Goal: Information Seeking & Learning: Learn about a topic

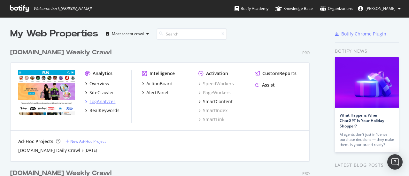
scroll to position [96, 0]
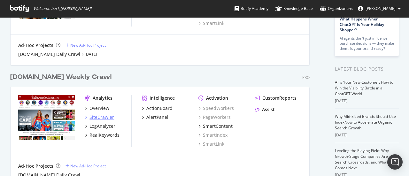
click at [103, 116] on div "SiteCrawler" at bounding box center [101, 117] width 25 height 6
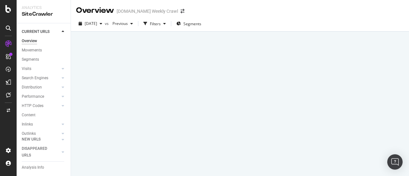
click at [73, 96] on div at bounding box center [240, 104] width 338 height 144
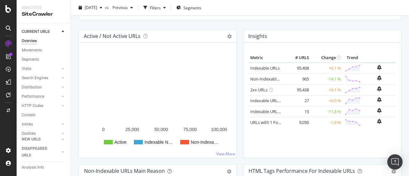
scroll to position [65, 0]
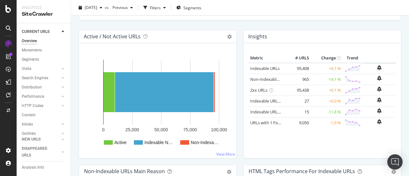
click at [73, 104] on div "Crawled URLs 96,373 -0.02% Discovered URLs 96,373 -0.02% % Active URLs 10.21 % …" at bounding box center [240, 54] width 338 height 176
click at [74, 76] on div "Crawled URLs 96,373 -0.02% Discovered URLs 96,373 -0.02% % Active URLs 10.21 % …" at bounding box center [240, 54] width 338 height 176
click at [288, 25] on div "Crawled URLs 96,373 -0.02% Discovered URLs 96,373 -0.02% % Active URLs 10.21 % …" at bounding box center [239, 2] width 329 height 56
click at [310, 25] on div "Crawled URLs 96,373 -0.02% Discovered URLs 96,373 -0.02% % Active URLs 10.21 % …" at bounding box center [239, 2] width 329 height 56
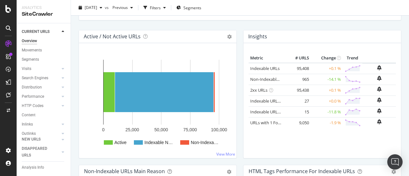
click at [311, 26] on div "Crawled URLs 96,373 -0.02% Discovered URLs 96,373 -0.02% % Active URLs 10.21 % …" at bounding box center [239, 2] width 329 height 56
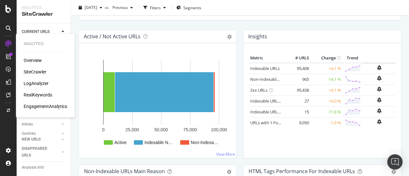
click at [34, 96] on div "RealKeywords" at bounding box center [38, 95] width 28 height 6
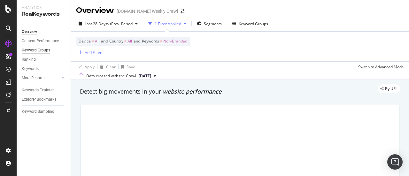
click at [32, 49] on div "Keyword Groups" at bounding box center [36, 50] width 28 height 7
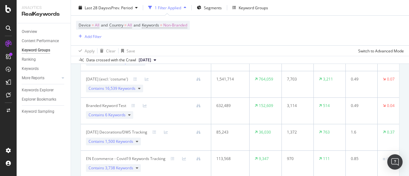
scroll to position [136, 0]
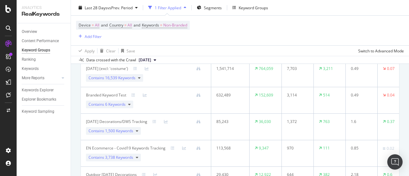
click at [78, 95] on div "Keyword Groups Performance Keyword Group Impressions Diff Clicks Diff CTR Diff …" at bounding box center [240, 115] width 327 height 294
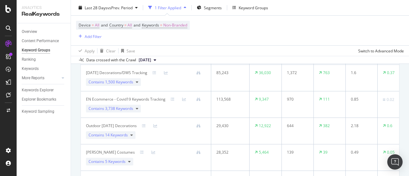
scroll to position [183, 0]
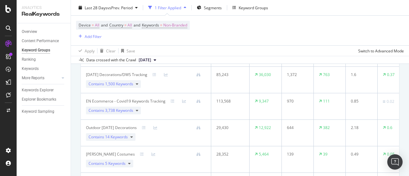
click at [73, 124] on div "Track keyword performance that matters most Create a new Keyword Group Keyword …" at bounding box center [240, 67] width 338 height 340
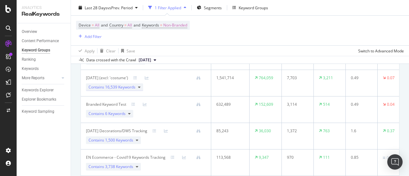
scroll to position [153, 0]
click at [139, 112] on div "Contains 1,500 Keywords" at bounding box center [113, 114] width 55 height 8
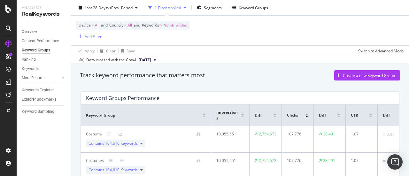
scroll to position [0, 0]
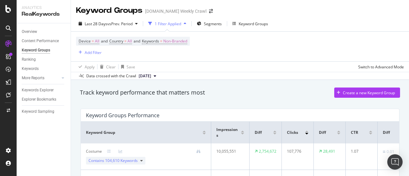
click at [37, 49] on div "Keyword Groups" at bounding box center [36, 50] width 28 height 7
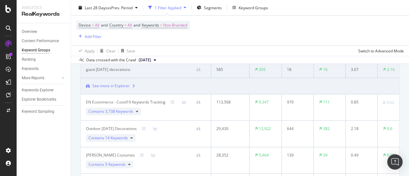
scroll to position [363, 0]
click at [309, 16] on div "Device = All and Country = All and Keywords = Non-Branded Add Filter" at bounding box center [240, 31] width 328 height 30
click at [308, 23] on div "Device = All and Country = All and Keywords = Non-Branded Add Filter" at bounding box center [240, 31] width 328 height 30
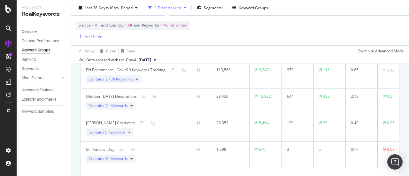
scroll to position [388, 0]
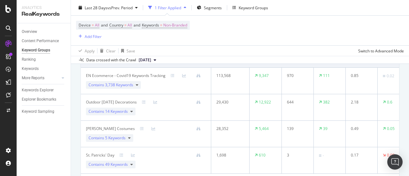
click at [319, 4] on div "Last 28 Days vs Prev. Period 1 Filter Applied Segments Keyword Groups" at bounding box center [240, 9] width 338 height 13
click at [292, 24] on div "Device = All and Country = All and Keywords = Non-Branded Add Filter" at bounding box center [240, 31] width 328 height 30
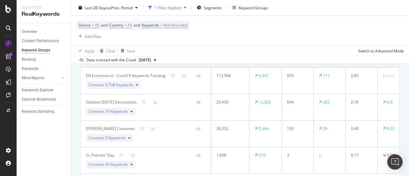
click at [292, 24] on div "Device = All and Country = All and Keywords = Non-Branded Add Filter" at bounding box center [240, 31] width 328 height 30
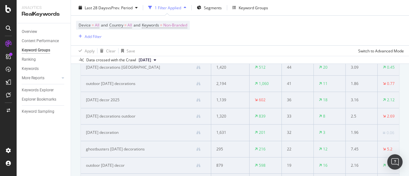
scroll to position [249, 0]
click at [76, 92] on div "Track keyword performance that matters most Create a new Keyword Group Keyword …" at bounding box center [240, 91] width 338 height 520
click at [74, 87] on div "Track keyword performance that matters most Create a new Keyword Group Keyword …" at bounding box center [240, 91] width 338 height 520
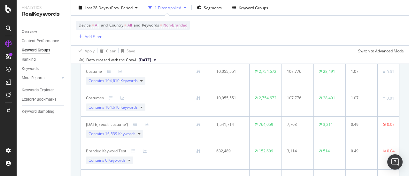
scroll to position [0, 0]
